Goal: Task Accomplishment & Management: Use online tool/utility

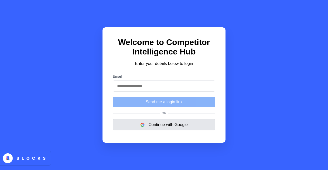
click at [160, 128] on button "Continue with Google" at bounding box center [164, 124] width 103 height 11
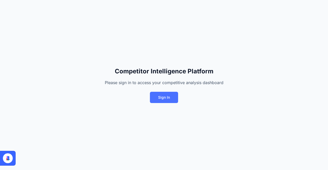
click at [161, 98] on button "Sign In" at bounding box center [164, 97] width 28 height 11
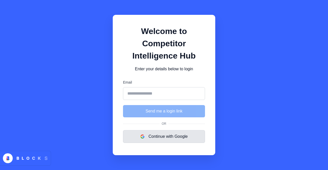
click at [163, 137] on button "Continue with Google" at bounding box center [164, 136] width 82 height 13
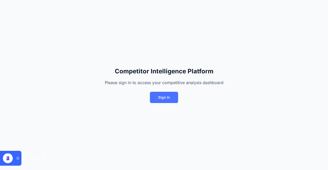
click at [163, 98] on button "Sign In" at bounding box center [164, 97] width 28 height 11
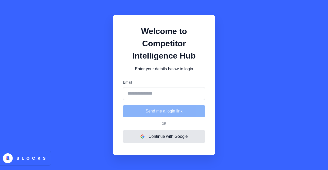
click at [168, 140] on button "Continue with Google" at bounding box center [164, 136] width 82 height 13
